Goal: Contribute content: Add original content to the website for others to see

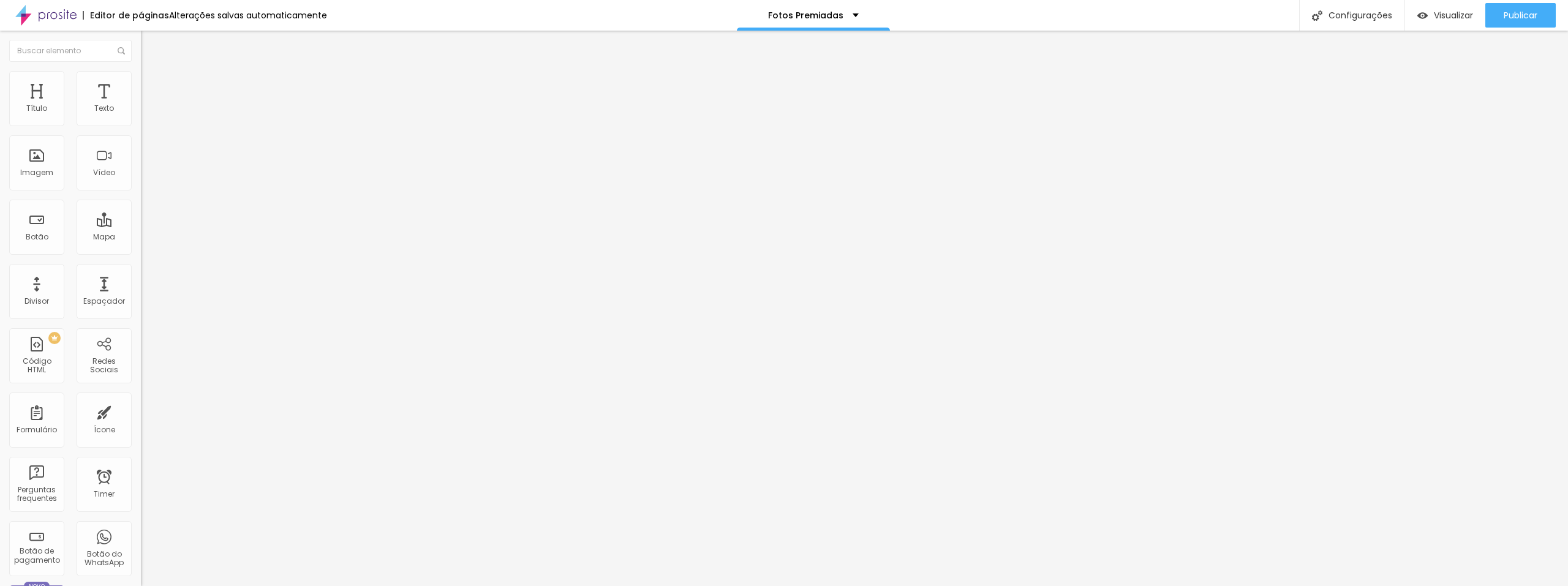
click at [141, 105] on span "Trocar imagem" at bounding box center [175, 100] width 67 height 10
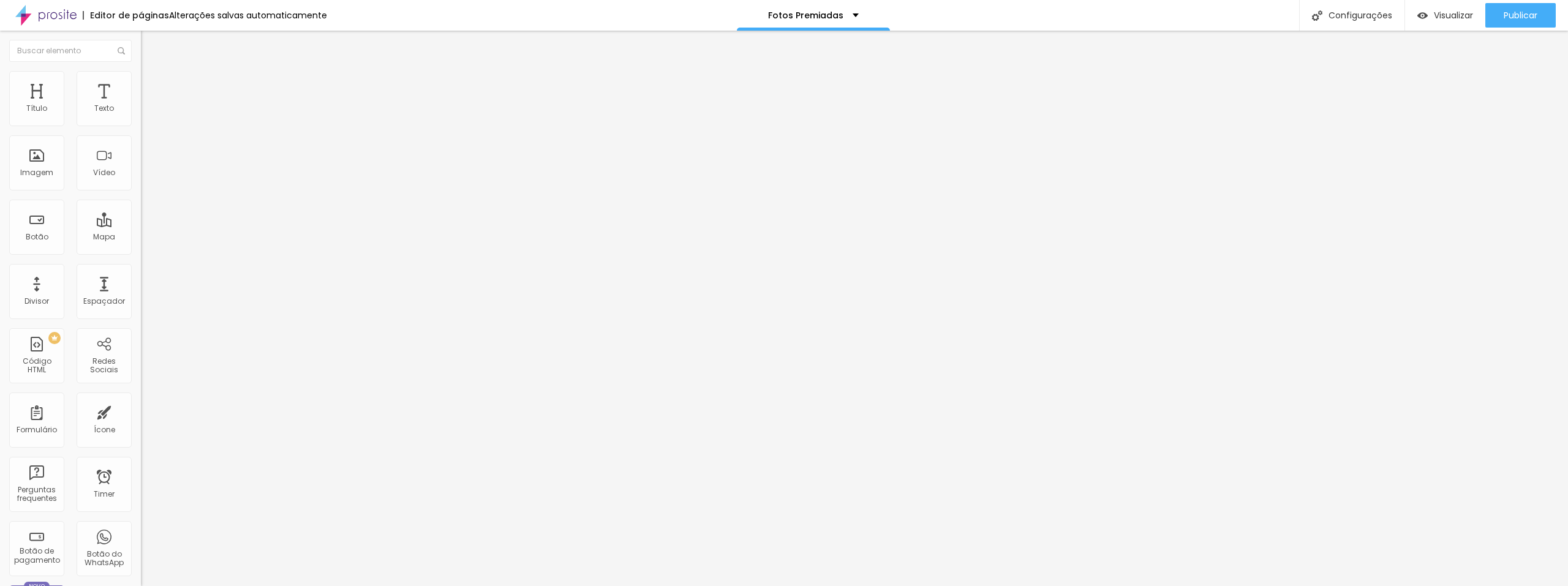
click at [141, 37] on button "Editar Imagem" at bounding box center [212, 45] width 141 height 28
click at [141, 105] on span "Adicionar imagem" at bounding box center [181, 100] width 79 height 10
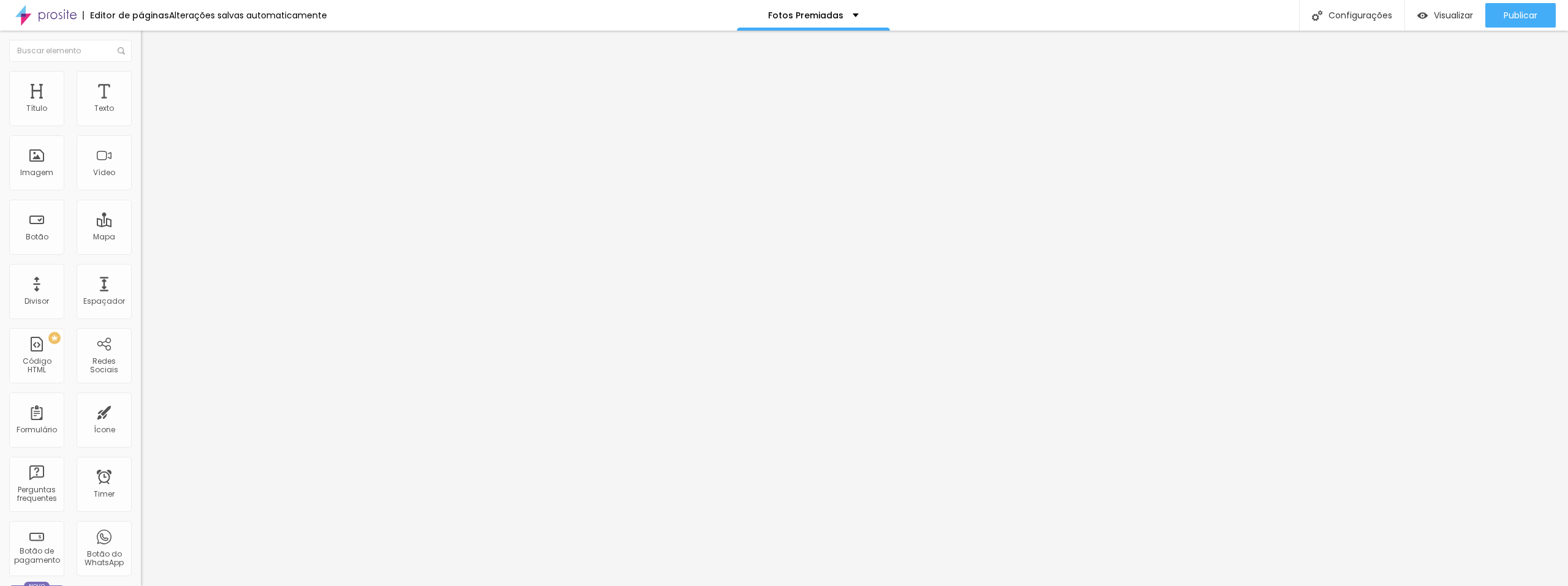
click at [141, 105] on span "Adicionar imagem" at bounding box center [181, 100] width 79 height 10
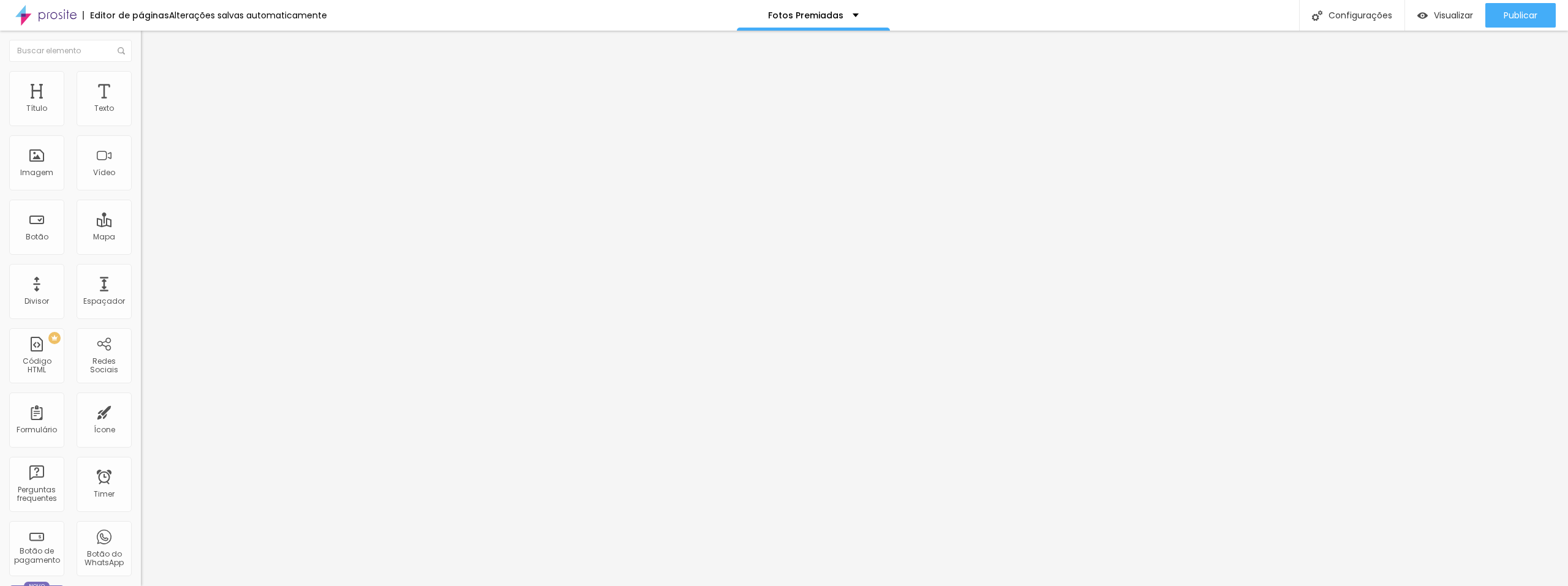
click at [141, 192] on span "Original" at bounding box center [156, 187] width 29 height 10
click at [141, 105] on span "Adicionar imagem" at bounding box center [181, 100] width 79 height 10
click at [1457, 23] on div "Visualizar" at bounding box center [1445, 15] width 56 height 24
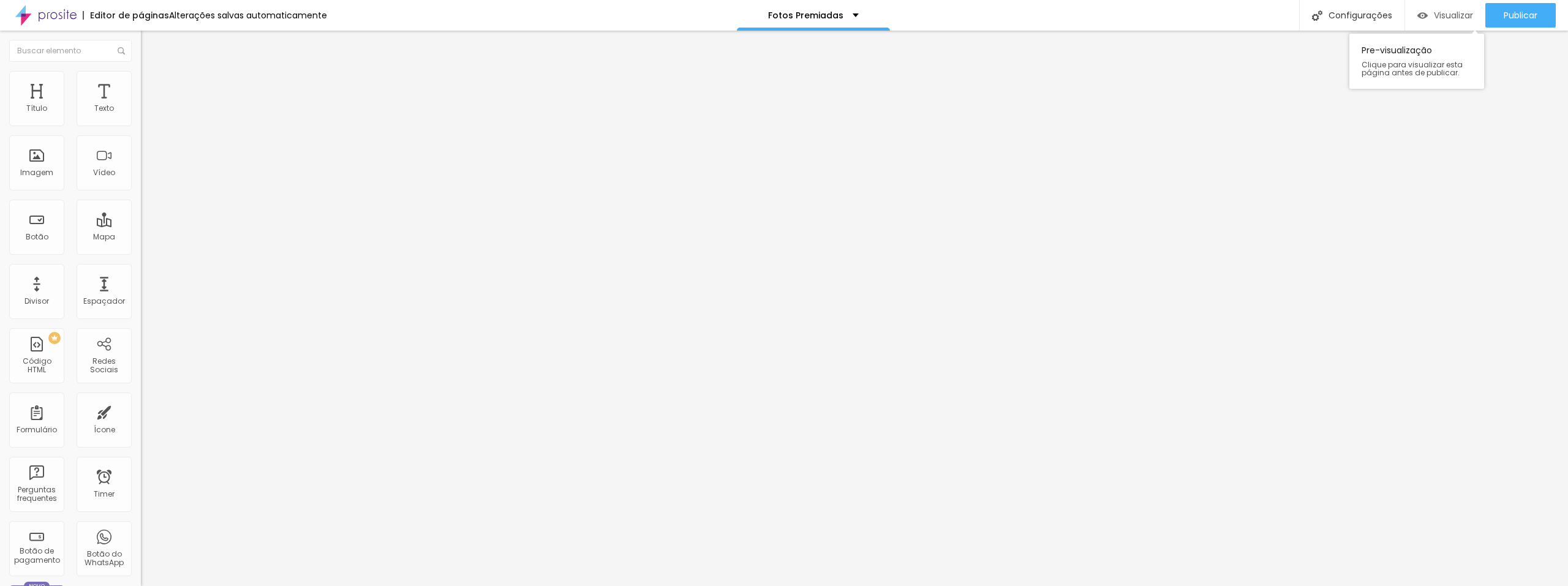
click at [1435, 12] on span "Visualizar" at bounding box center [1454, 15] width 40 height 9
click at [141, 80] on li "Avançado" at bounding box center [212, 77] width 141 height 12
click at [150, 40] on div "Editar Título" at bounding box center [184, 44] width 70 height 9
click at [150, 42] on img "button" at bounding box center [154, 44] width 9 height 9
click at [150, 47] on img "button" at bounding box center [154, 44] width 9 height 9
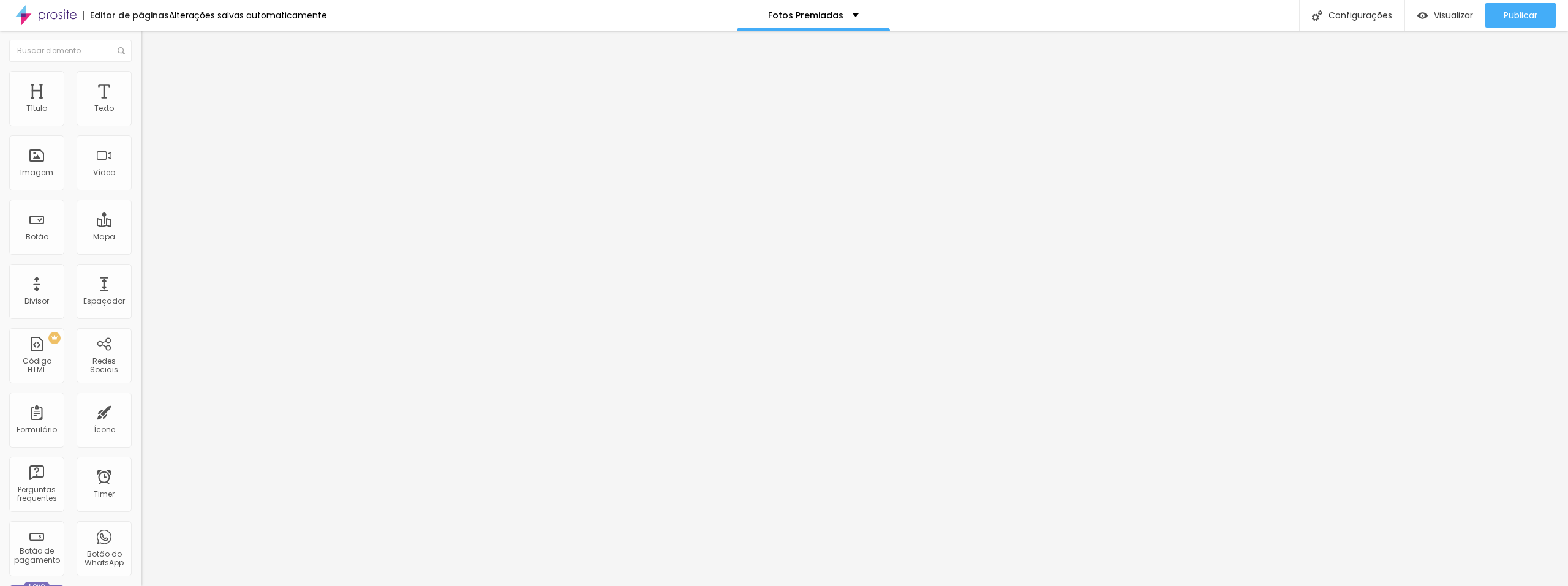
click at [141, 116] on span "Titulo 2" at bounding box center [161, 108] width 40 height 15
click at [141, 105] on span "Titulo 1" at bounding box center [161, 96] width 40 height 17
click at [152, 84] on span "Avançado" at bounding box center [172, 79] width 40 height 10
click at [150, 43] on img "button" at bounding box center [154, 44] width 9 height 9
click at [1448, 14] on span "Visualizar" at bounding box center [1454, 15] width 40 height 9
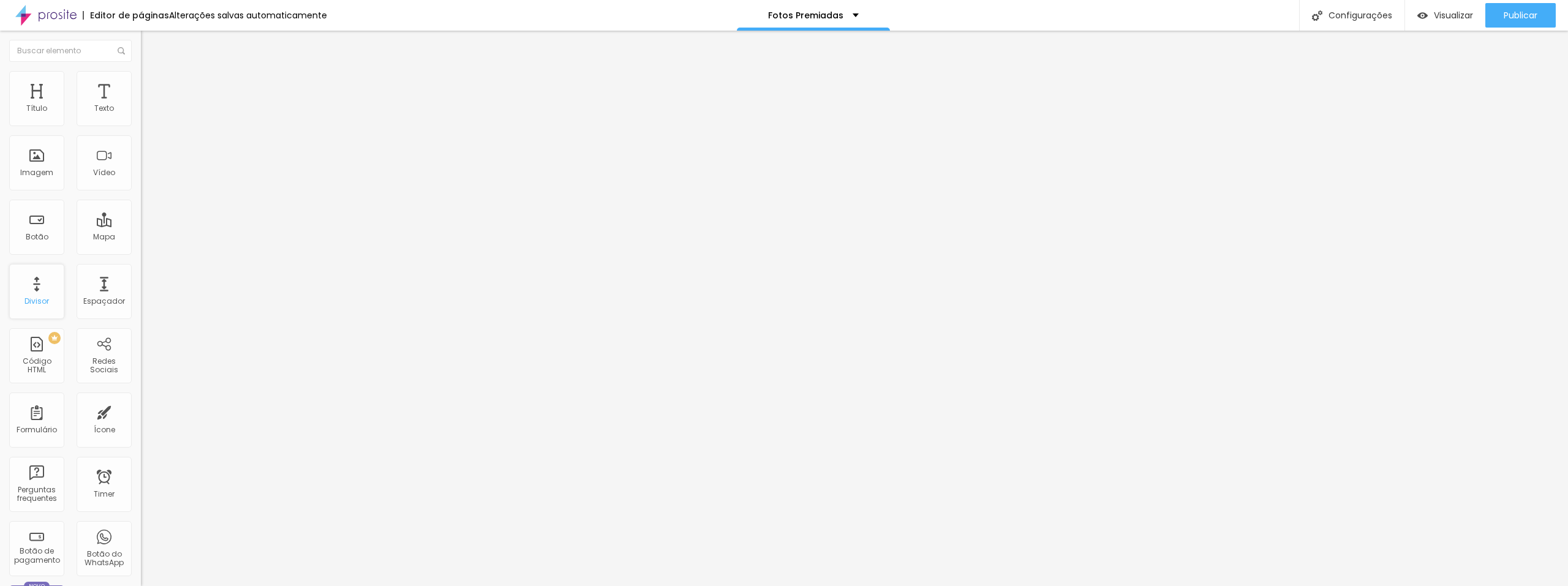
click at [37, 284] on div "Divisor" at bounding box center [37, 292] width 55 height 55
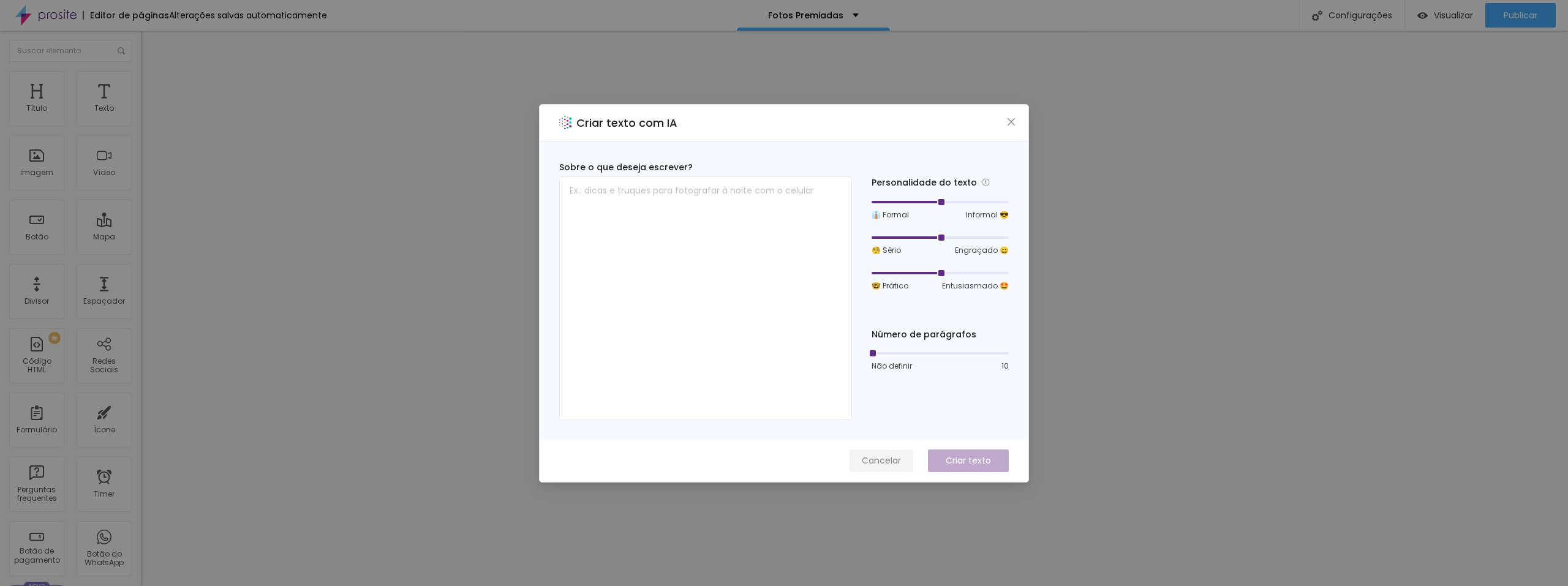
click at [879, 459] on span "Cancelar" at bounding box center [881, 460] width 40 height 13
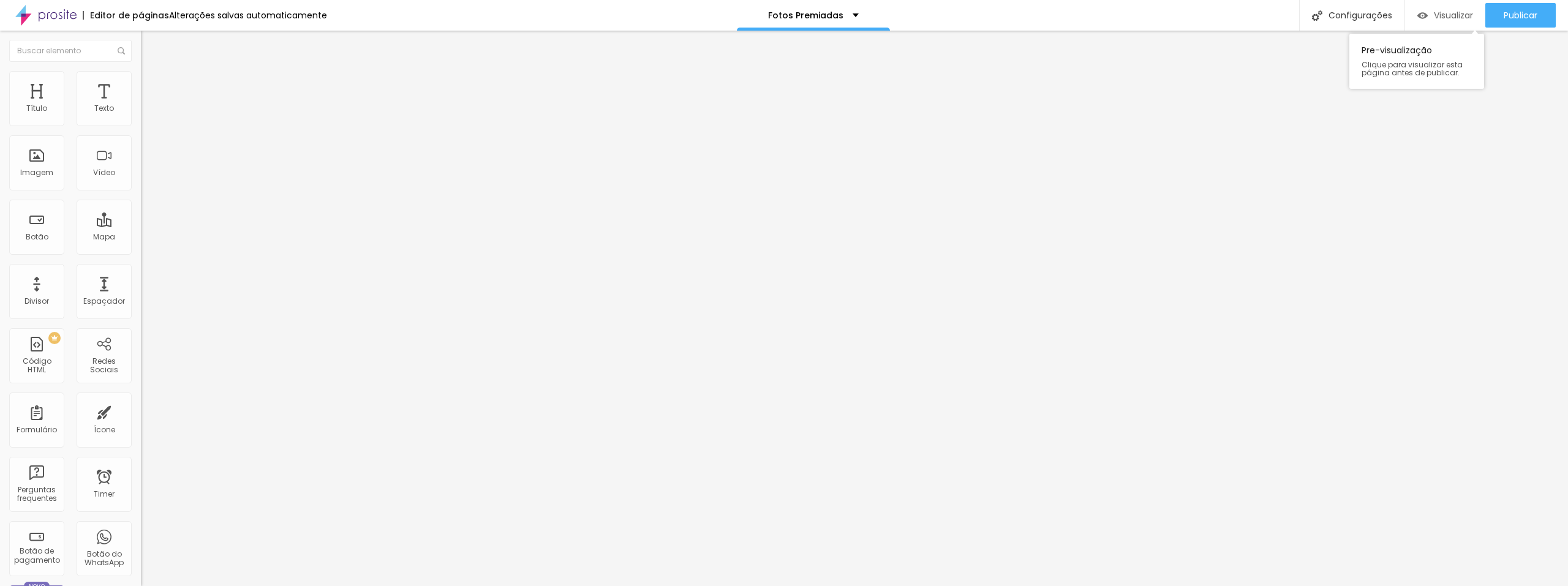
click at [1444, 20] on span "Visualizar" at bounding box center [1454, 15] width 40 height 9
click at [1454, 9] on div "Visualizar" at bounding box center [1445, 15] width 56 height 24
click at [1453, 20] on span "Visualizar" at bounding box center [1454, 15] width 40 height 9
click at [1444, 15] on span "Visualizar" at bounding box center [1454, 15] width 40 height 9
click at [1515, 15] on span "Publicar" at bounding box center [1520, 15] width 34 height 9
